Goal: Browse casually

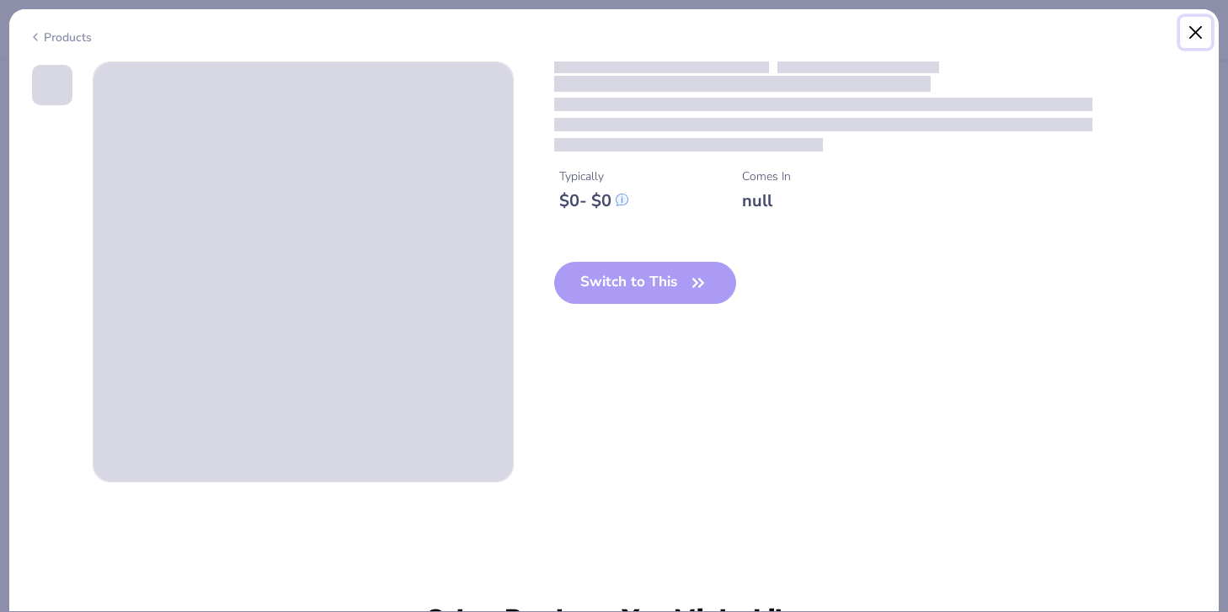
click at [1196, 38] on button "Close" at bounding box center [1196, 33] width 32 height 32
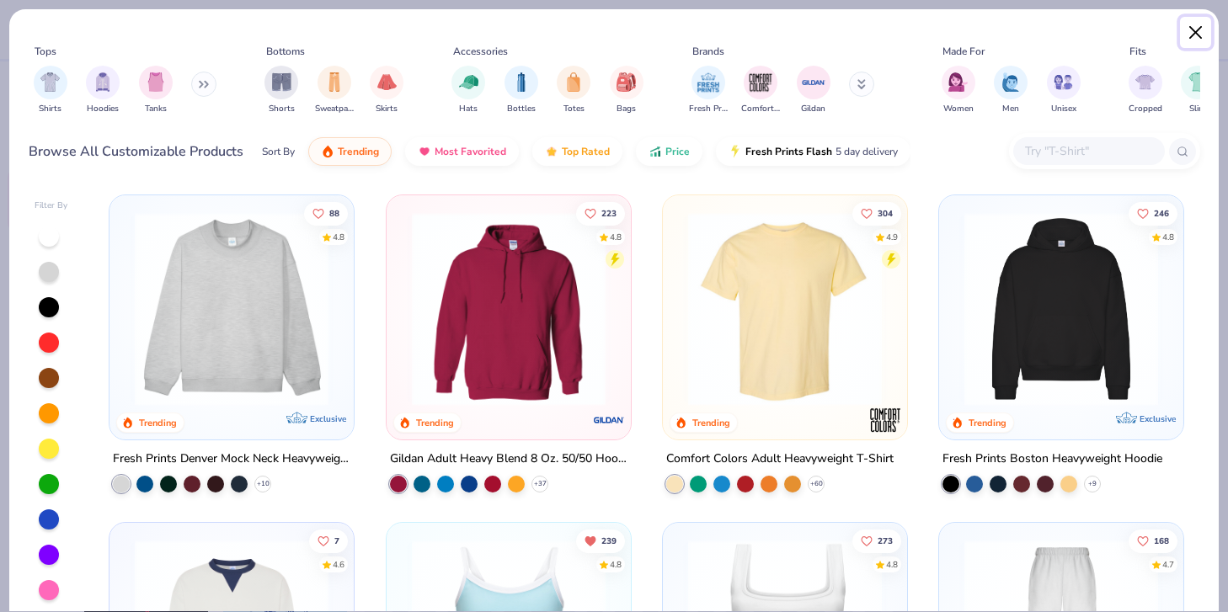
click at [1199, 26] on button "Close" at bounding box center [1196, 33] width 32 height 32
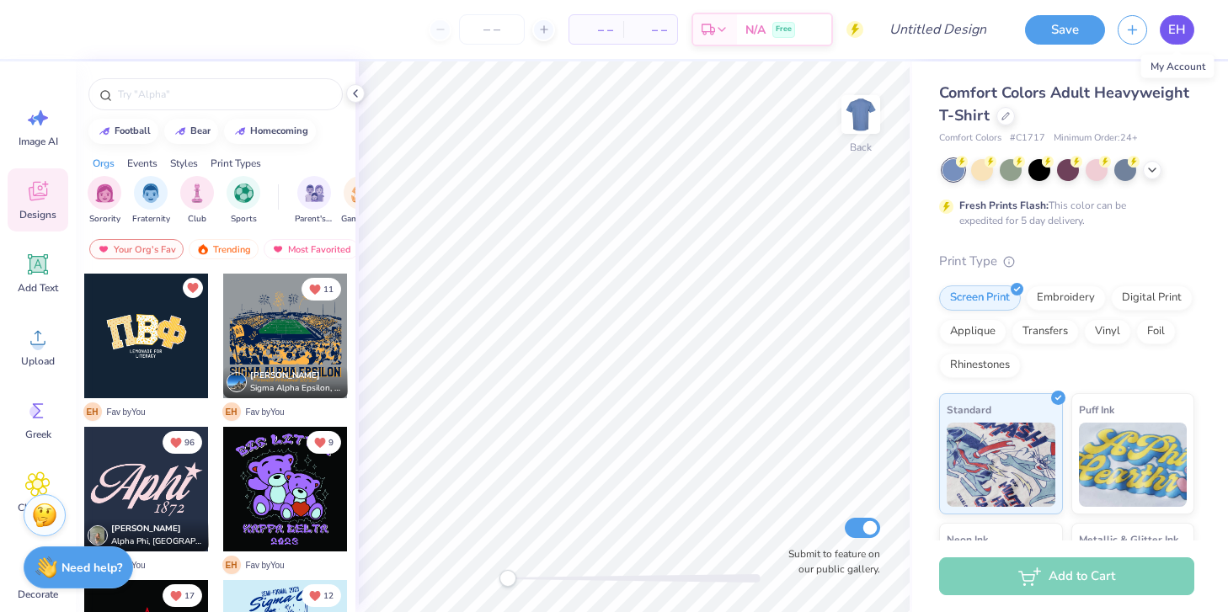
click at [1181, 38] on span "EH" at bounding box center [1177, 29] width 18 height 19
click at [1172, 31] on span "EH" at bounding box center [1177, 29] width 18 height 19
